Goal: Task Accomplishment & Management: Manage account settings

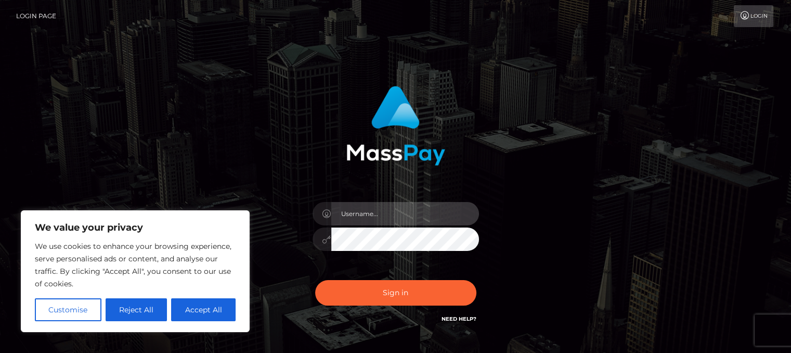
click at [364, 218] on input "text" at bounding box center [405, 213] width 148 height 23
type input "m"
type input "[EMAIL_ADDRESS][DOMAIN_NAME]"
click at [447, 317] on link "Need Help?" at bounding box center [459, 318] width 35 height 7
click at [315, 280] on button "Sign in" at bounding box center [395, 292] width 161 height 25
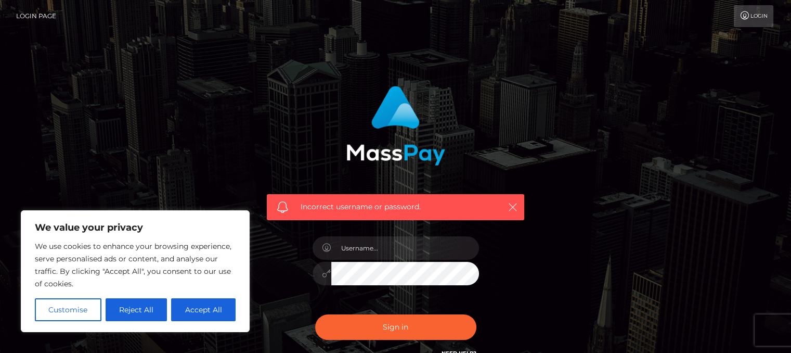
click at [519, 206] on button "button" at bounding box center [512, 206] width 13 height 13
click at [510, 202] on icon "button" at bounding box center [513, 207] width 10 height 10
click at [42, 15] on link "Login Page" at bounding box center [36, 16] width 40 height 22
